Goal: Information Seeking & Learning: Learn about a topic

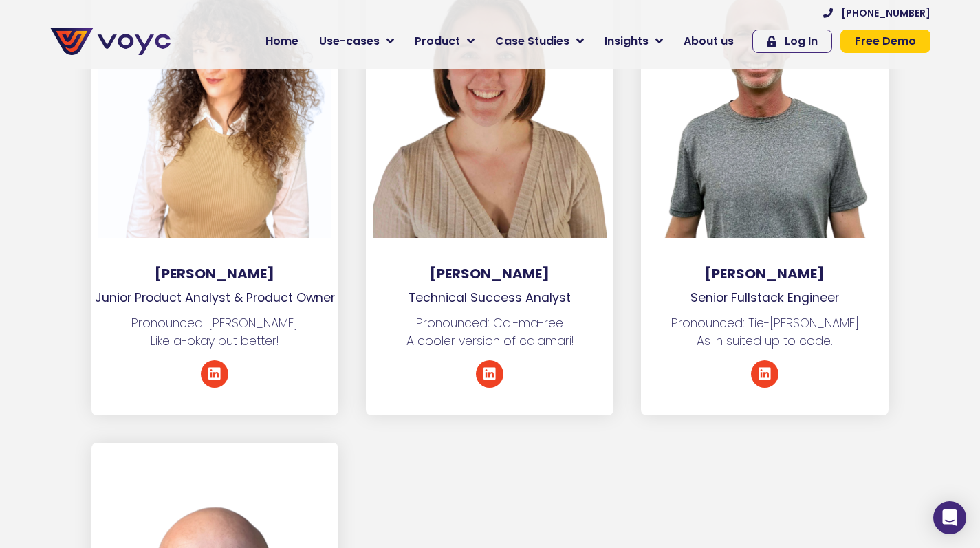
scroll to position [7515, 0]
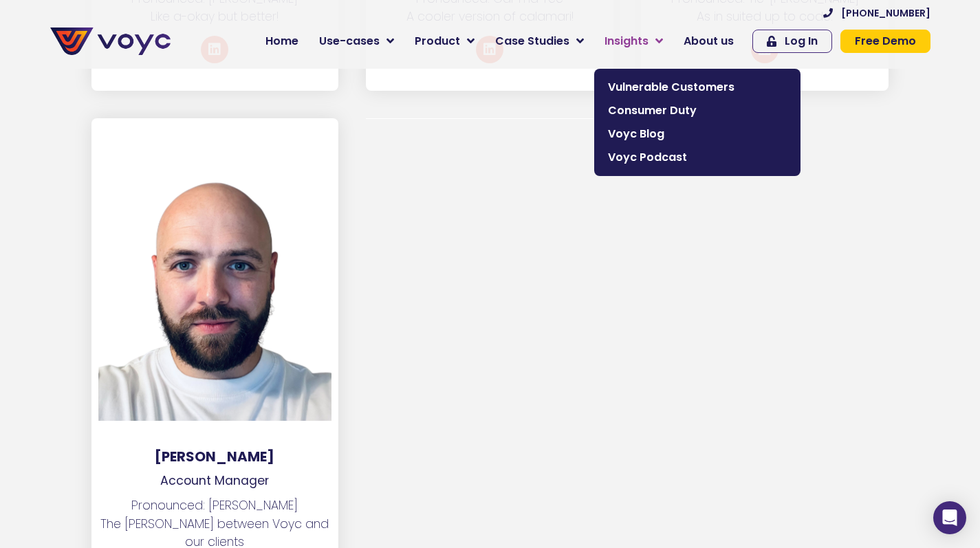
click at [627, 37] on span "Insights" at bounding box center [627, 41] width 44 height 17
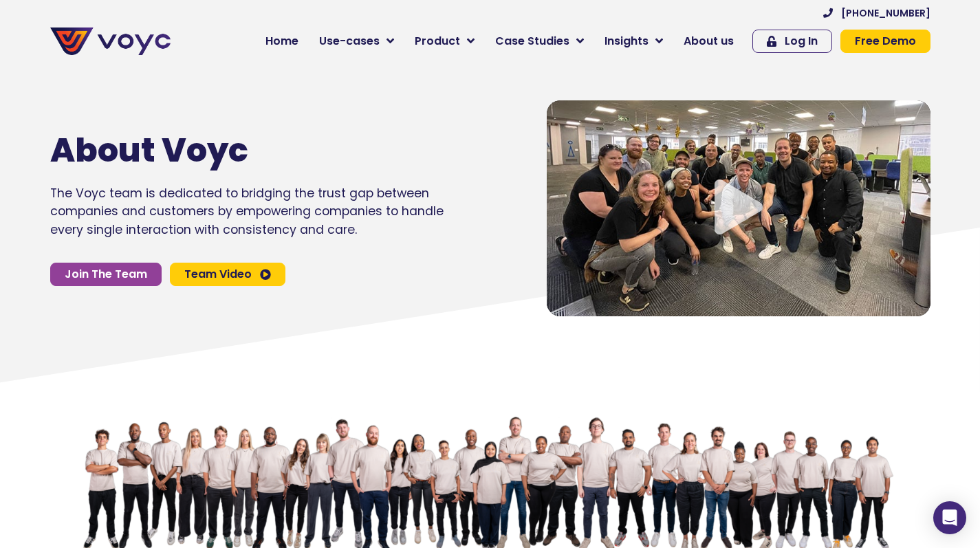
click at [221, 274] on span "Team Video" at bounding box center [217, 274] width 67 height 11
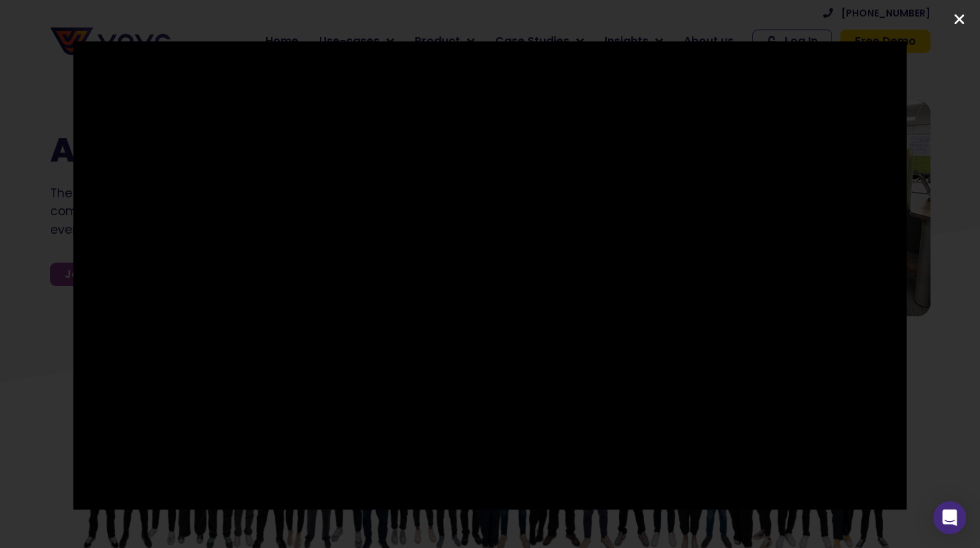
click at [962, 24] on icon "Close (Esc)" at bounding box center [960, 19] width 14 height 14
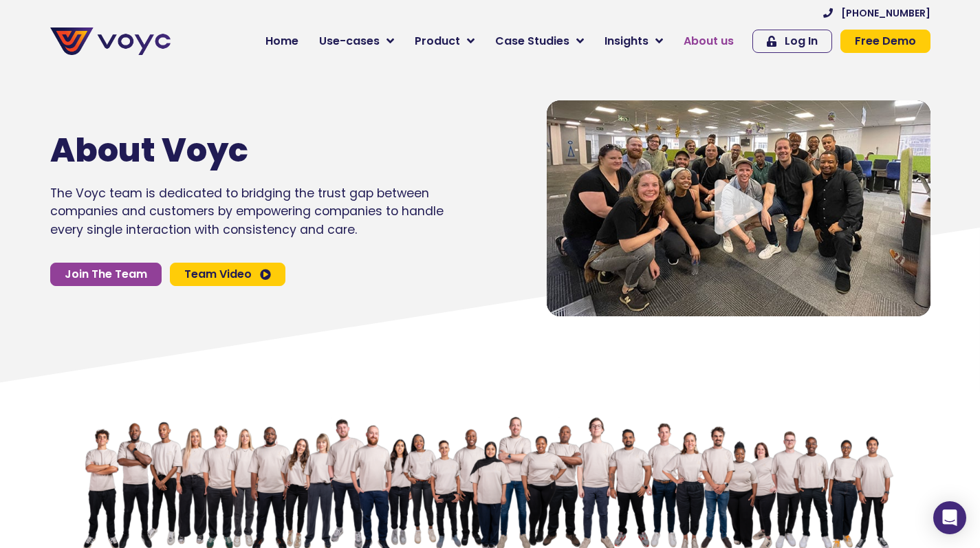
click at [733, 42] on span "About us" at bounding box center [709, 41] width 50 height 17
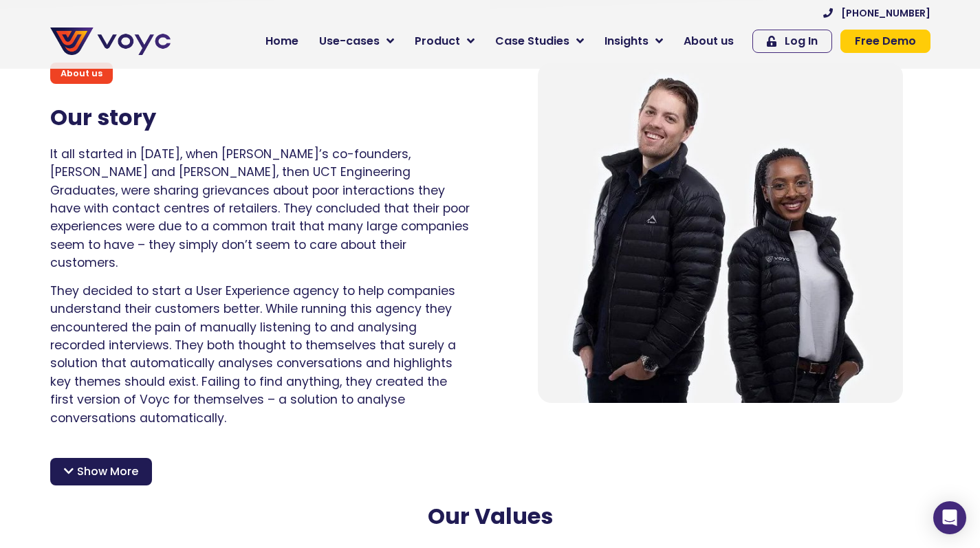
scroll to position [929, 0]
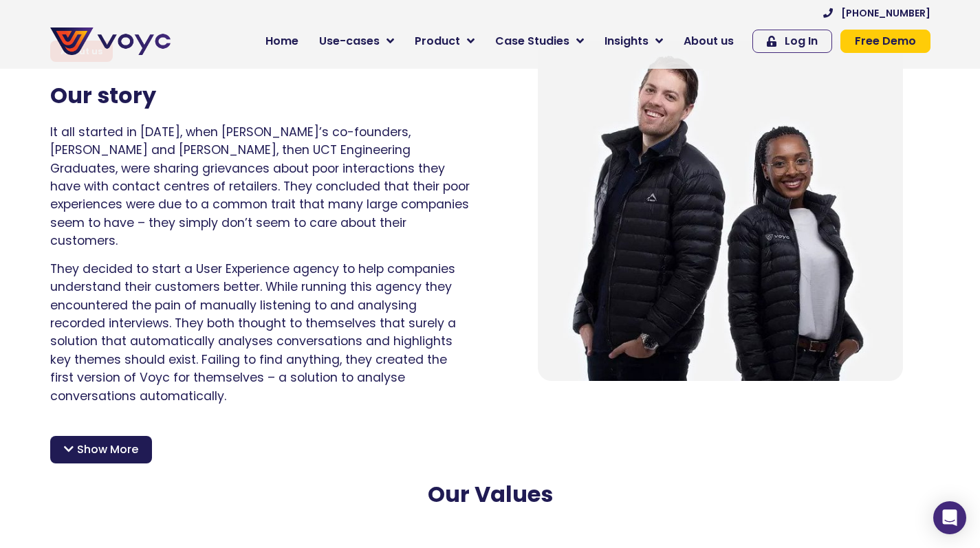
click at [126, 442] on span "Show More" at bounding box center [107, 450] width 61 height 17
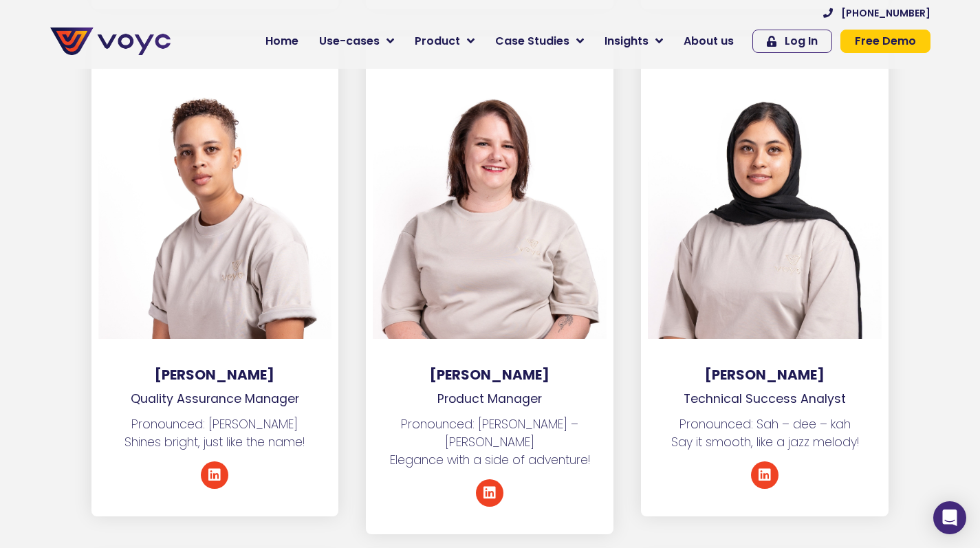
scroll to position [3751, 0]
